Goal: Information Seeking & Learning: Learn about a topic

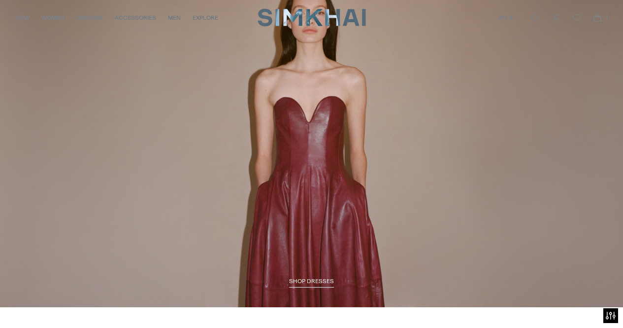
scroll to position [1084, 0]
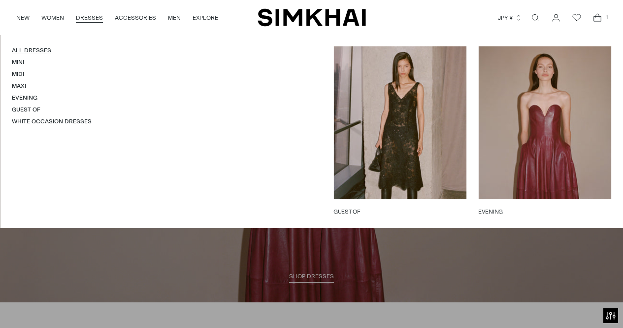
click at [20, 52] on link "All Dresses" at bounding box center [31, 50] width 39 height 7
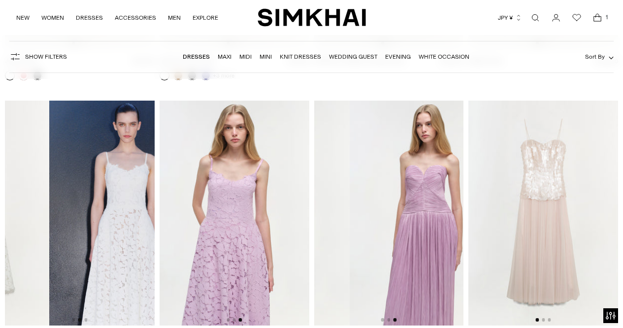
scroll to position [7367, 0]
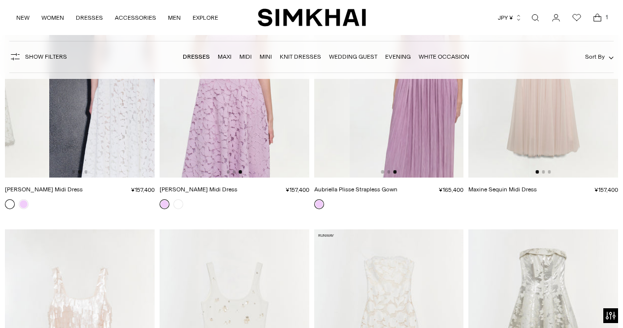
click at [37, 186] on link "[PERSON_NAME] Midi Dress" at bounding box center [44, 189] width 78 height 7
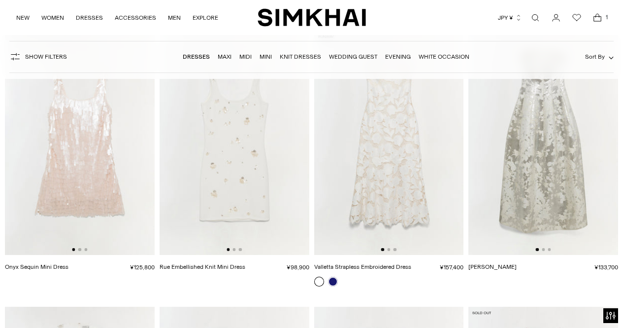
scroll to position [7517, 0]
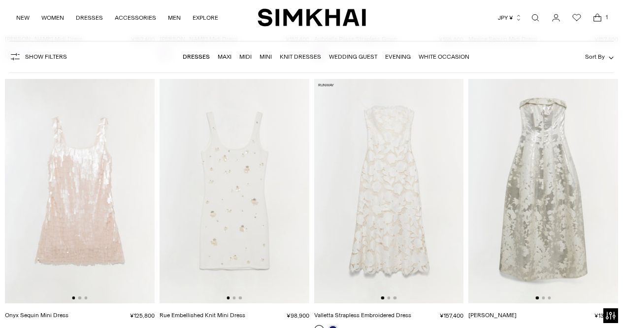
click at [404, 200] on img at bounding box center [389, 191] width 150 height 225
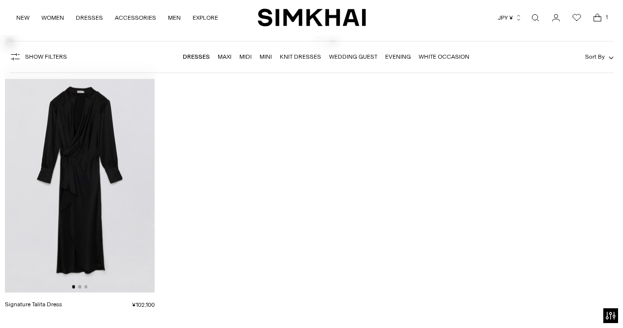
scroll to position [12400, 0]
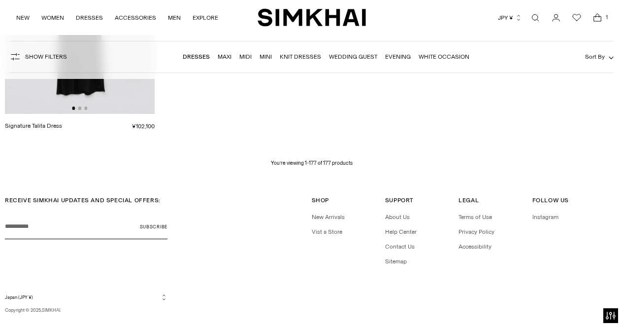
click at [219, 57] on link "Maxi" at bounding box center [225, 56] width 14 height 7
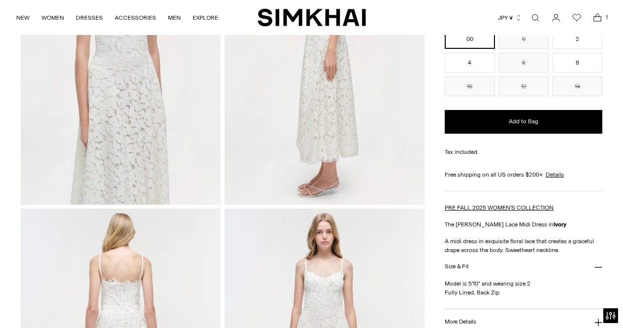
scroll to position [657, 0]
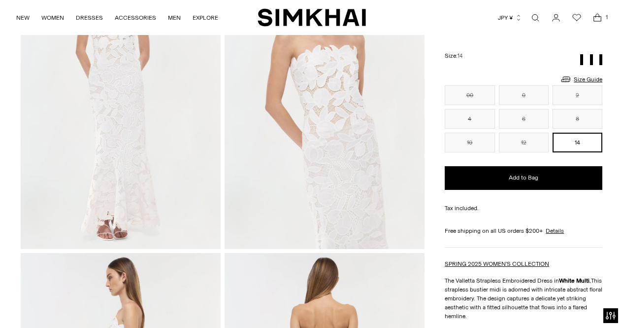
scroll to position [123, 0]
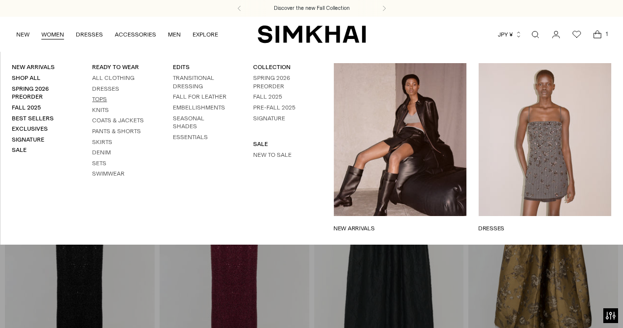
click at [103, 99] on link "Tops" at bounding box center [99, 99] width 15 height 7
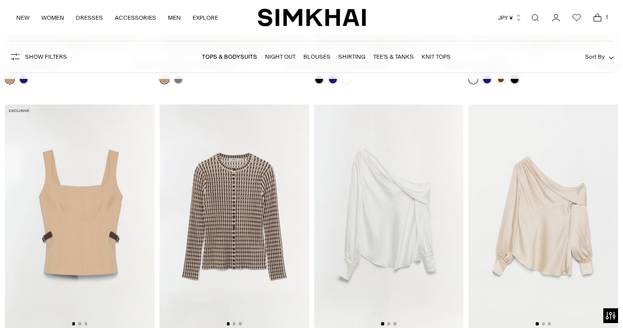
scroll to position [2853, 0]
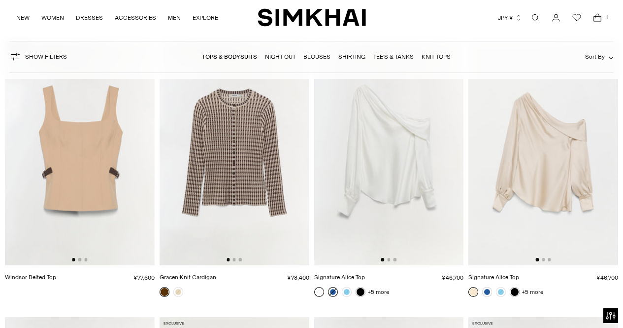
click at [331, 289] on link at bounding box center [333, 292] width 10 height 10
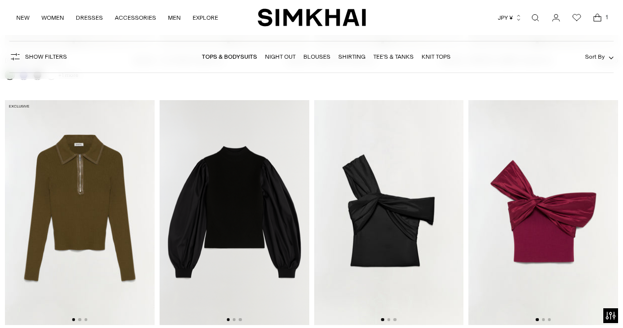
scroll to position [3466, 0]
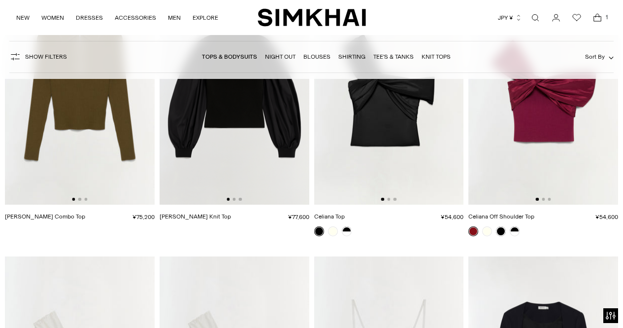
click at [511, 176] on img at bounding box center [543, 92] width 150 height 225
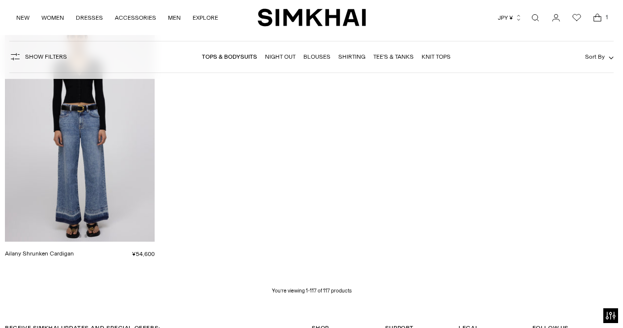
scroll to position [8070, 0]
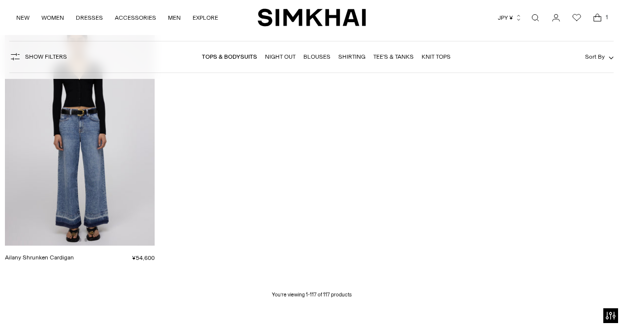
click at [243, 50] on nav "Tops & Bodysuits Night Out Blouses Shirting Tee's & Tanks Knit Tops" at bounding box center [326, 56] width 249 height 21
click at [244, 57] on link "Tops & Bodysuits" at bounding box center [229, 56] width 55 height 7
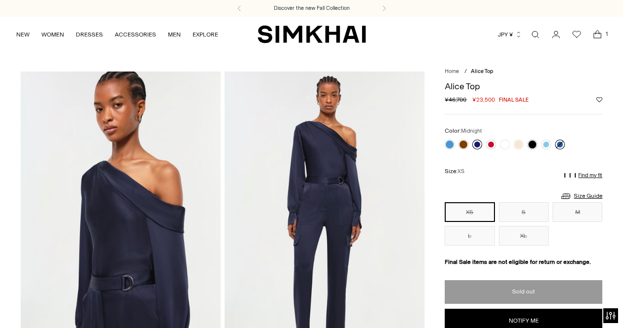
click at [475, 144] on link at bounding box center [477, 144] width 10 height 10
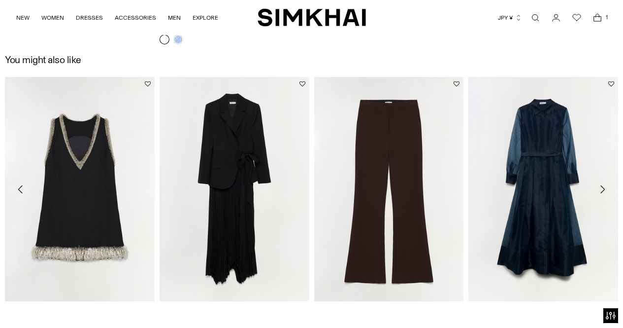
scroll to position [1441, 0]
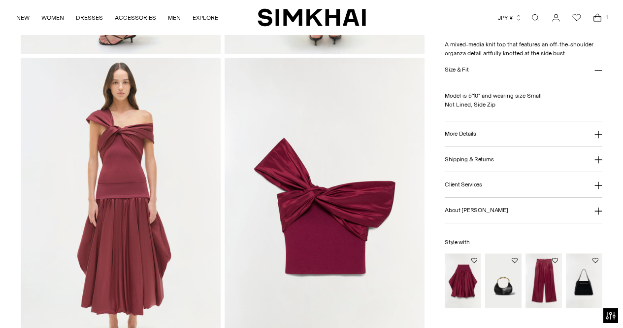
scroll to position [616, 0]
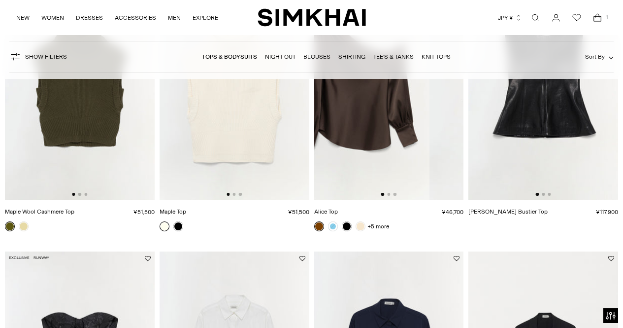
scroll to position [0, 34]
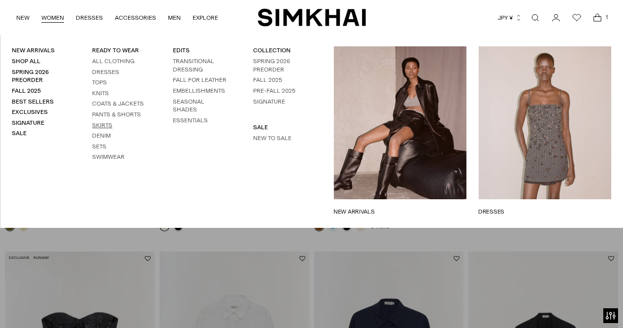
click at [104, 125] on link "Skirts" at bounding box center [102, 125] width 20 height 7
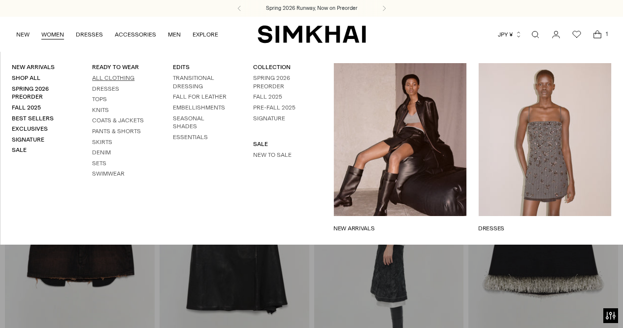
click at [108, 80] on link "All Clothing" at bounding box center [113, 77] width 42 height 7
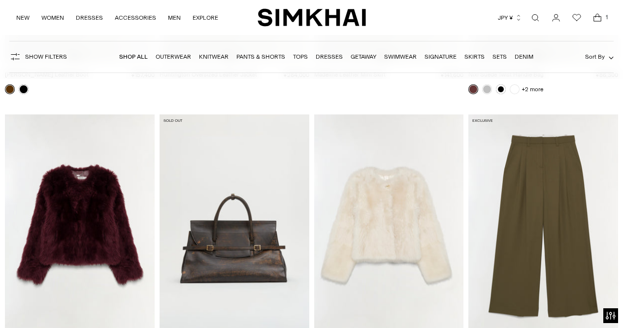
scroll to position [1951, 0]
click at [400, 210] on img at bounding box center [389, 226] width 150 height 225
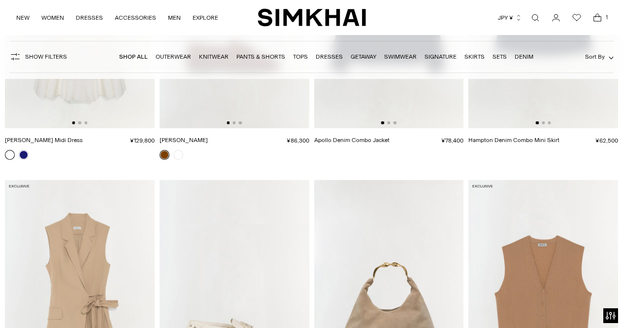
scroll to position [14589, 0]
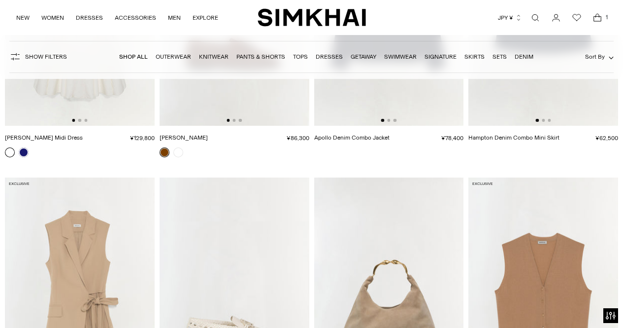
click at [14, 150] on link at bounding box center [10, 152] width 10 height 10
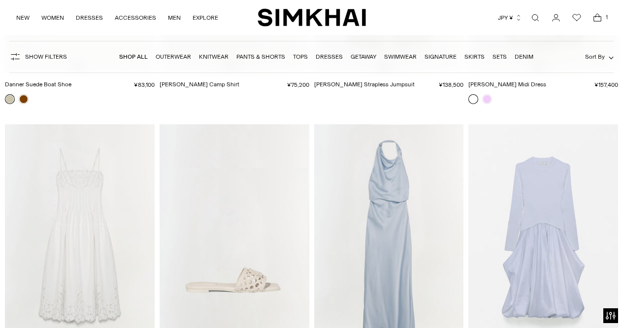
scroll to position [20837, 0]
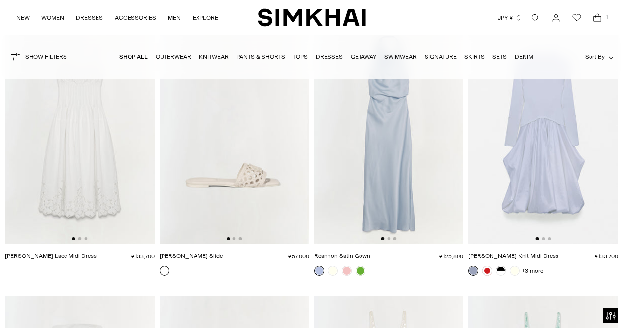
click at [338, 263] on div at bounding box center [339, 270] width 55 height 14
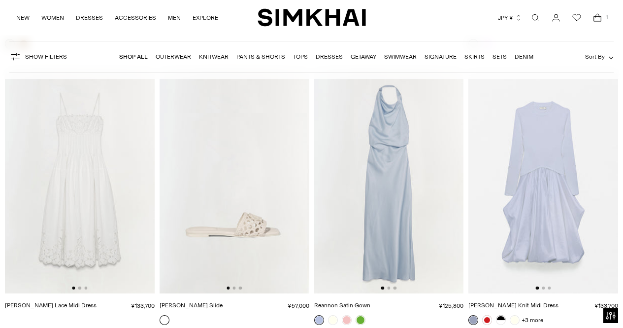
scroll to position [20789, 0]
click at [367, 300] on link "Reannon Satin Gown" at bounding box center [342, 303] width 56 height 7
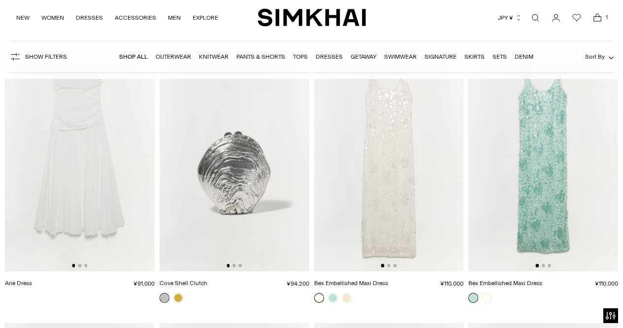
scroll to position [21138, 0]
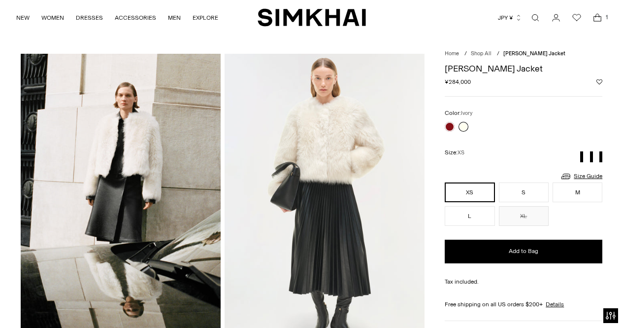
scroll to position [266, 0]
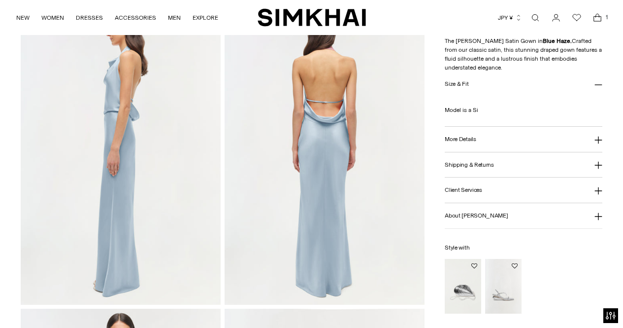
scroll to position [366, 0]
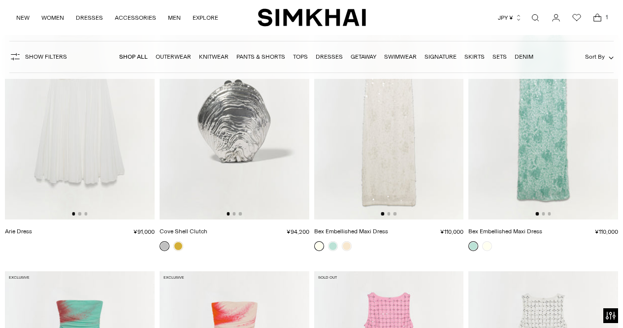
scroll to position [21138, 0]
click at [13, 228] on link "Arie Dress" at bounding box center [18, 231] width 27 height 7
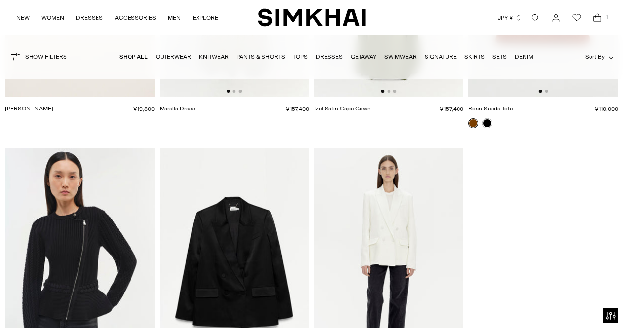
scroll to position [36969, 0]
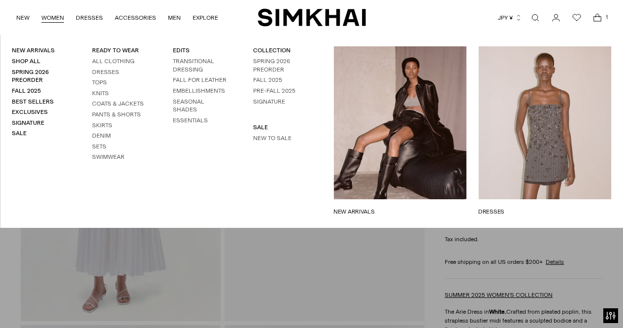
scroll to position [51, 0]
